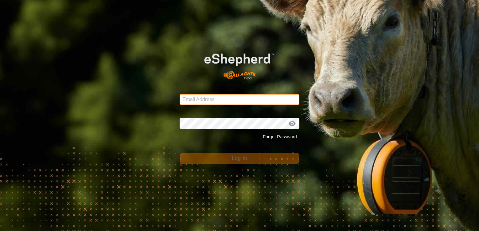
type input "[EMAIL_ADDRESS][DOMAIN_NAME]"
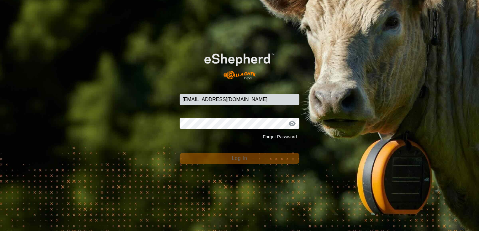
click at [233, 160] on span "Log In" at bounding box center [239, 158] width 15 height 5
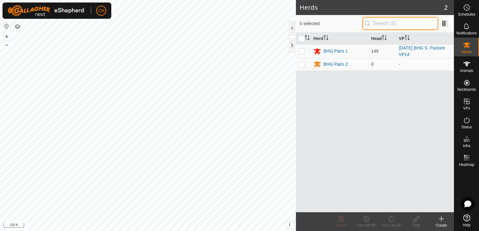
click at [412, 24] on input "text" at bounding box center [401, 23] width 76 height 13
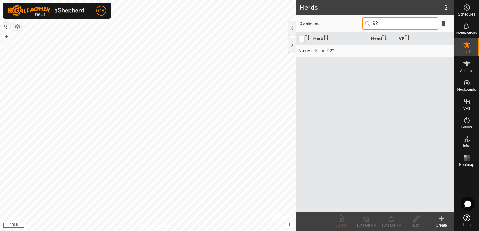
type input "9"
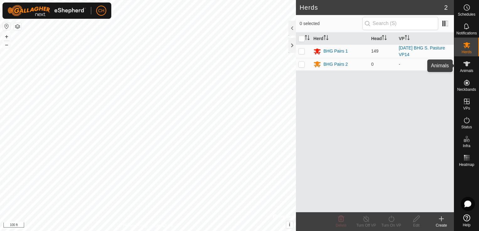
click at [468, 67] on icon at bounding box center [467, 64] width 8 height 8
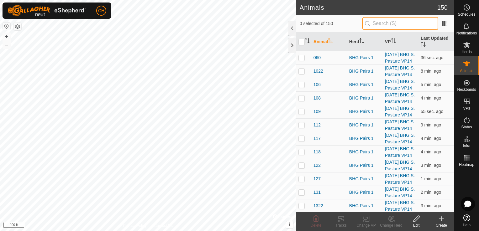
click at [401, 24] on input "text" at bounding box center [401, 23] width 76 height 13
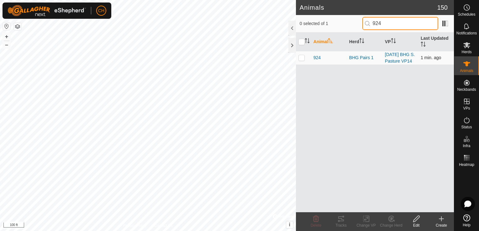
type input "924"
click at [301, 60] on p-checkbox at bounding box center [302, 57] width 6 height 5
checkbox input "true"
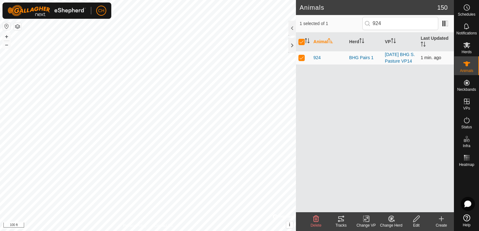
click at [302, 60] on p-checkbox at bounding box center [302, 57] width 6 height 5
checkbox input "false"
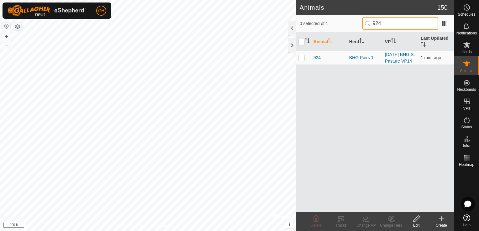
click at [403, 24] on input "924" at bounding box center [401, 23] width 76 height 13
type input "9"
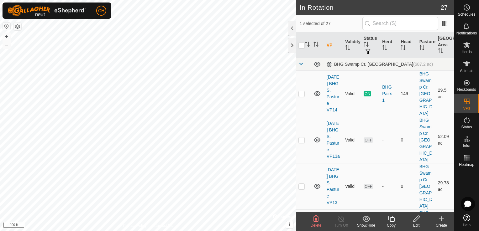
checkbox input "false"
checkbox input "true"
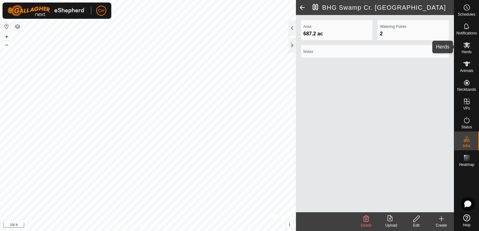
click at [469, 48] on icon at bounding box center [467, 45] width 8 height 8
